Goal: Task Accomplishment & Management: Use online tool/utility

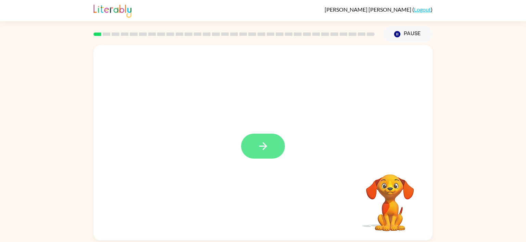
click at [265, 146] on icon "button" at bounding box center [263, 146] width 8 height 8
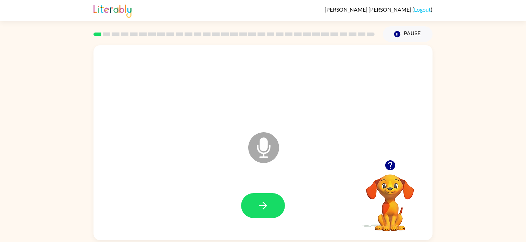
click at [265, 146] on icon "Microphone The Microphone is here when it is your turn to talk" at bounding box center [297, 156] width 103 height 51
click at [266, 207] on icon "button" at bounding box center [263, 206] width 12 height 12
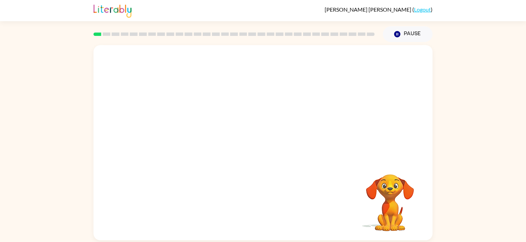
click at [266, 207] on div "Your browser must support playing .mp4 files to use Literably. Please try using…" at bounding box center [262, 142] width 339 height 195
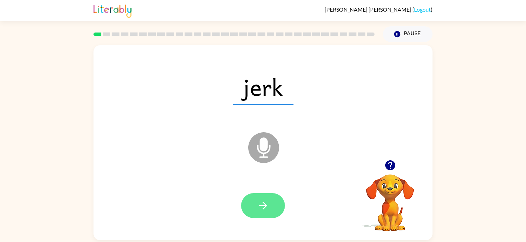
click at [262, 195] on button "button" at bounding box center [263, 205] width 44 height 25
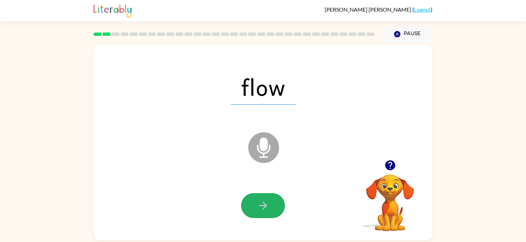
click at [262, 195] on button "button" at bounding box center [263, 205] width 44 height 25
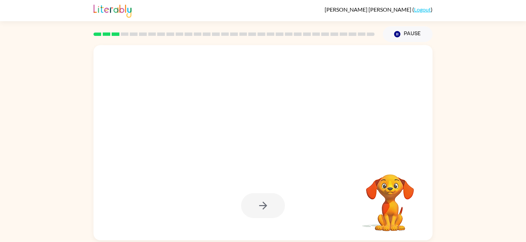
click at [262, 195] on div at bounding box center [263, 205] width 44 height 25
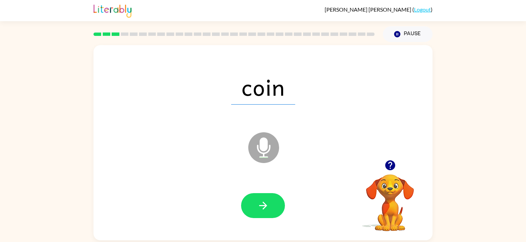
click at [262, 195] on button "button" at bounding box center [263, 205] width 44 height 25
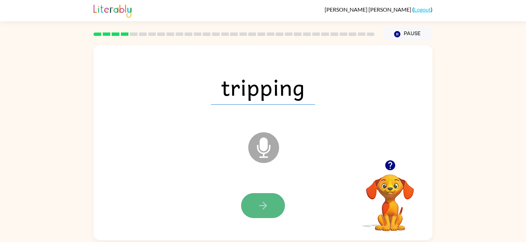
click at [262, 202] on icon "button" at bounding box center [263, 206] width 12 height 12
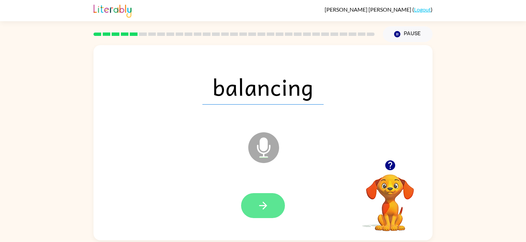
click at [262, 201] on icon "button" at bounding box center [263, 206] width 12 height 12
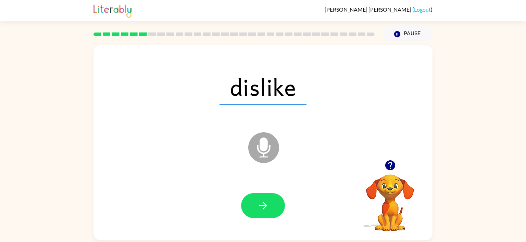
click at [261, 201] on icon "button" at bounding box center [263, 206] width 12 height 12
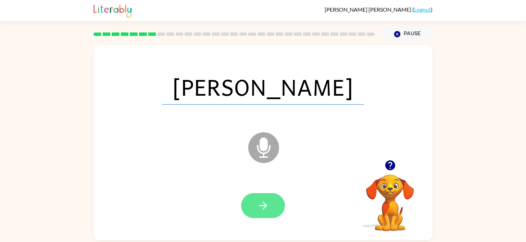
click at [261, 201] on icon "button" at bounding box center [263, 206] width 12 height 12
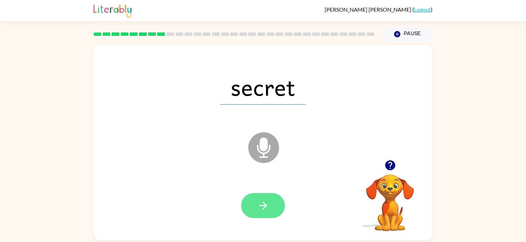
click at [261, 201] on icon "button" at bounding box center [263, 206] width 12 height 12
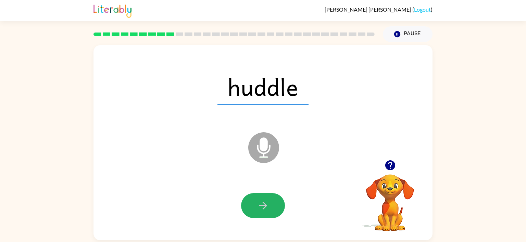
click at [261, 201] on icon "button" at bounding box center [263, 206] width 12 height 12
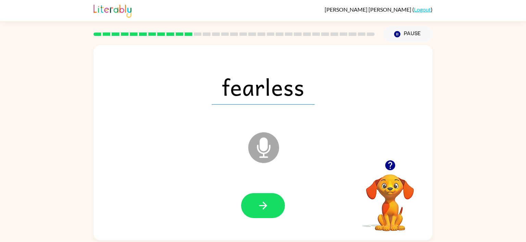
click at [261, 201] on icon "button" at bounding box center [263, 206] width 12 height 12
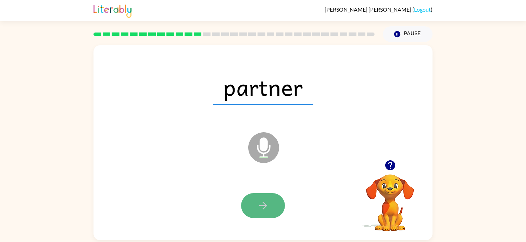
click at [261, 201] on icon "button" at bounding box center [263, 206] width 12 height 12
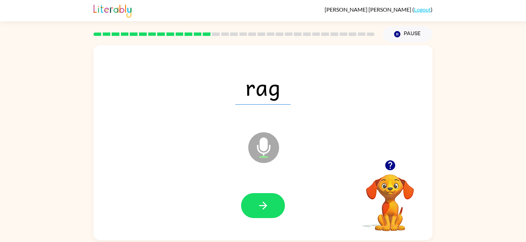
click at [261, 201] on icon "button" at bounding box center [263, 206] width 12 height 12
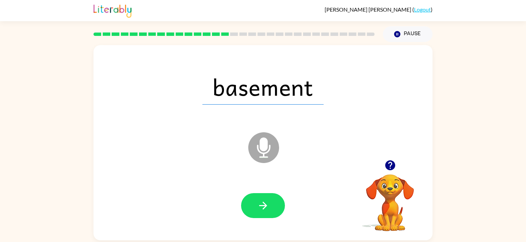
click at [261, 201] on icon "button" at bounding box center [263, 206] width 12 height 12
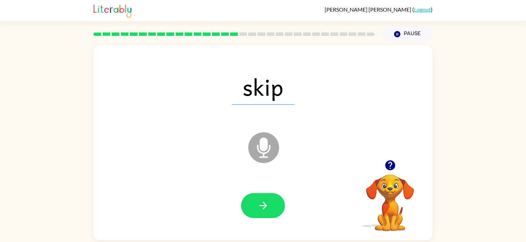
click at [261, 201] on icon "button" at bounding box center [263, 206] width 12 height 12
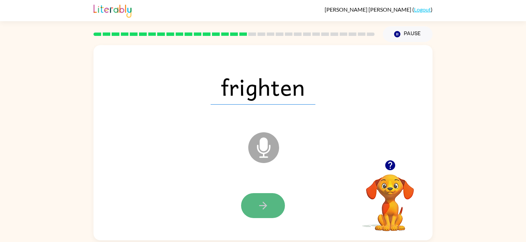
click at [261, 201] on icon "button" at bounding box center [263, 206] width 12 height 12
click at [261, 200] on icon "button" at bounding box center [263, 206] width 12 height 12
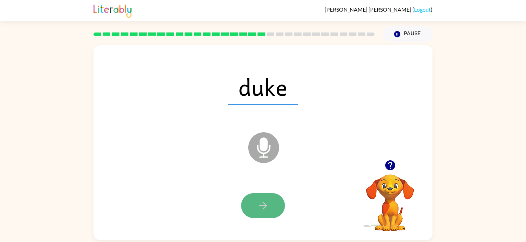
click at [261, 200] on button "button" at bounding box center [263, 205] width 44 height 25
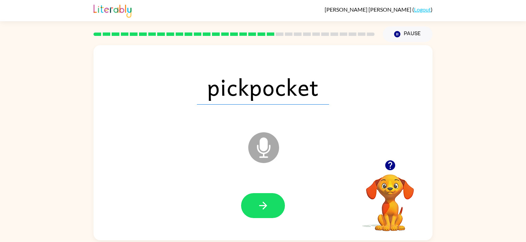
click at [261, 200] on button "button" at bounding box center [263, 205] width 44 height 25
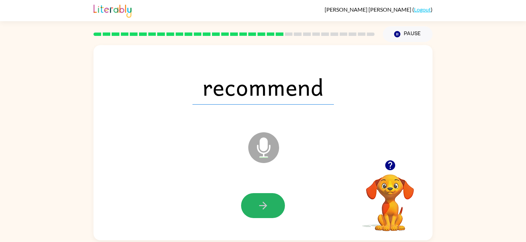
click at [261, 200] on button "button" at bounding box center [263, 205] width 44 height 25
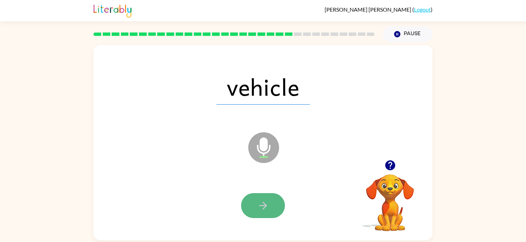
click at [261, 199] on button "button" at bounding box center [263, 205] width 44 height 25
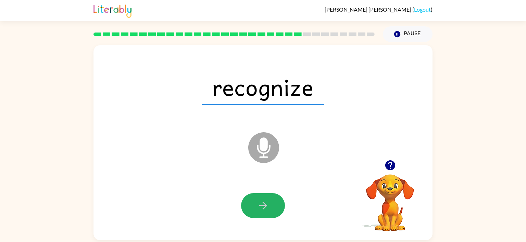
click at [261, 199] on button "button" at bounding box center [263, 205] width 44 height 25
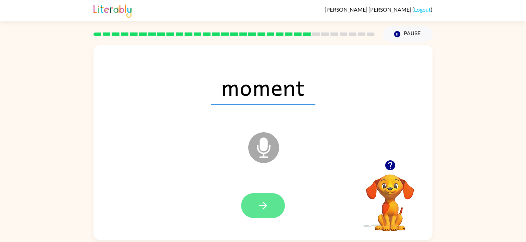
click at [261, 199] on button "button" at bounding box center [263, 205] width 44 height 25
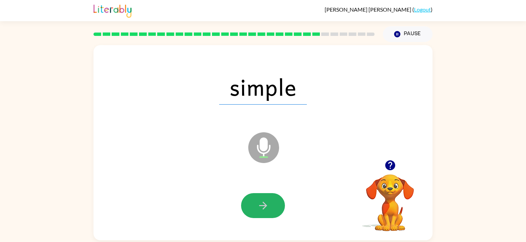
click at [261, 199] on button "button" at bounding box center [263, 205] width 44 height 25
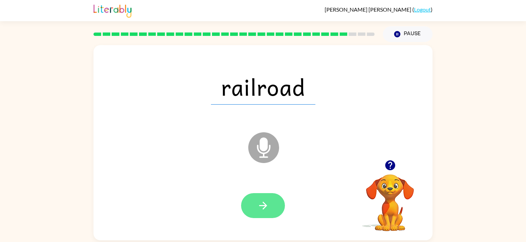
click at [261, 198] on button "button" at bounding box center [263, 205] width 44 height 25
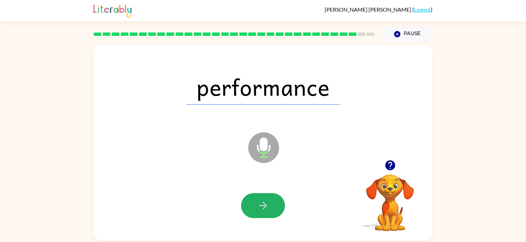
click at [261, 198] on button "button" at bounding box center [263, 205] width 44 height 25
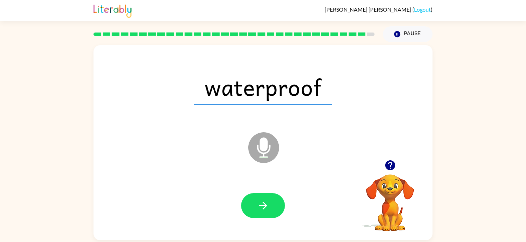
click at [261, 198] on button "button" at bounding box center [263, 205] width 44 height 25
